Goal: Navigation & Orientation: Find specific page/section

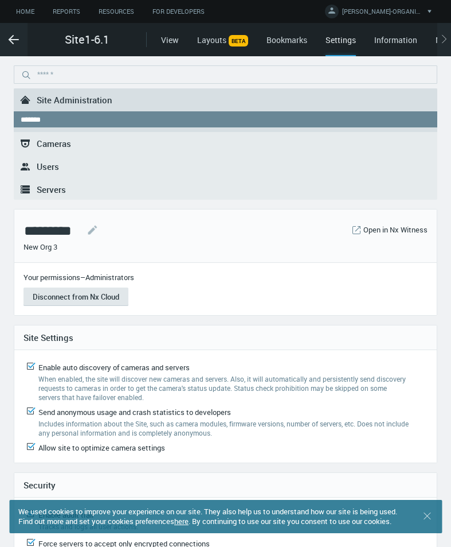
drag, startPoint x: 16, startPoint y: 11, endPoint x: 16, endPoint y: 80, distance: 68.8
click at [16, 10] on link "Home" at bounding box center [25, 12] width 37 height 14
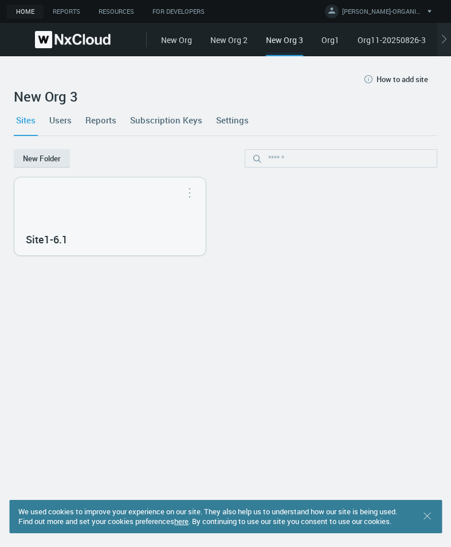
click at [81, 42] on img at bounding box center [73, 39] width 76 height 17
click at [92, 45] on img at bounding box center [73, 39] width 76 height 17
click at [91, 38] on img at bounding box center [73, 39] width 76 height 17
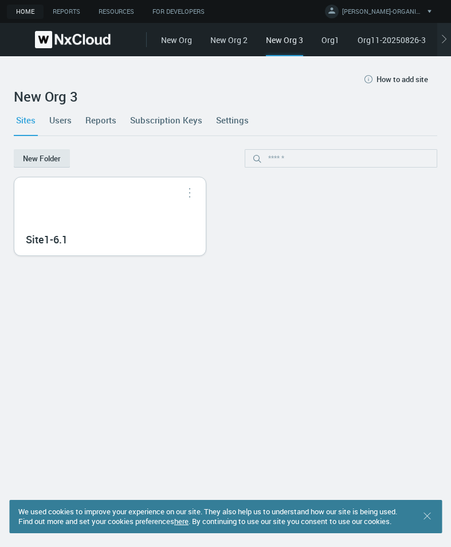
click at [145, 219] on div "Site1-6.1" at bounding box center [110, 216] width 192 height 78
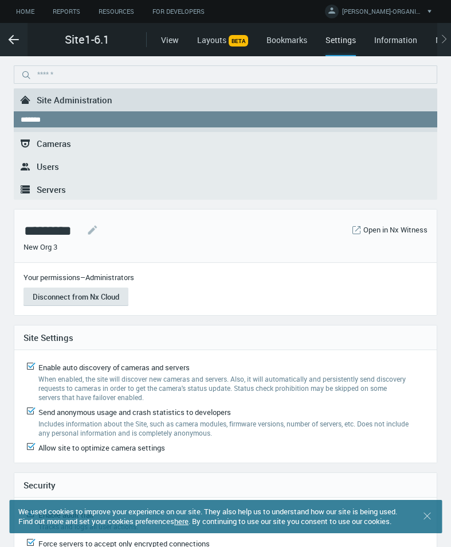
click at [103, 43] on span "Site1-6.1" at bounding box center [87, 39] width 45 height 17
click at [93, 36] on span "Site1-6.1" at bounding box center [87, 39] width 45 height 17
